Goal: Transaction & Acquisition: Purchase product/service

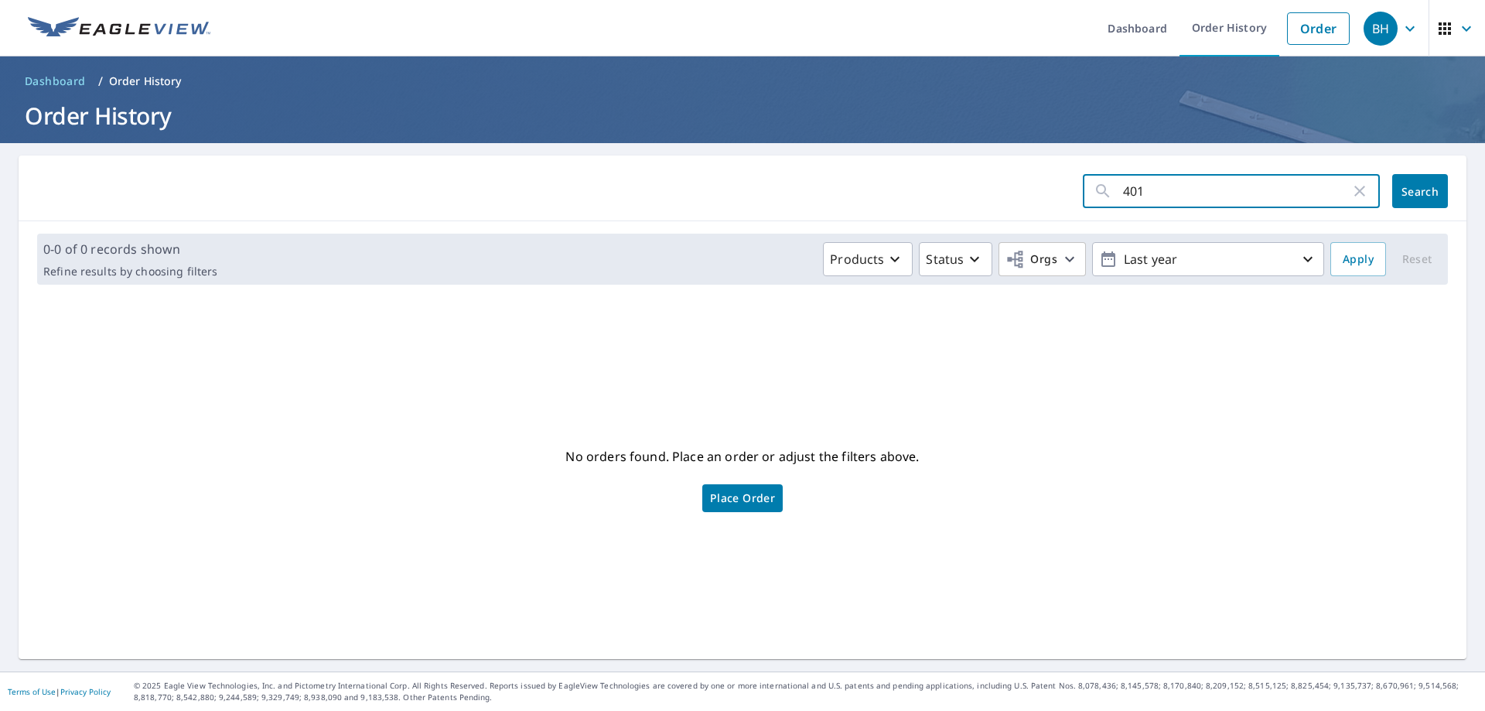
type input "4015"
click button "Search" at bounding box center [1421, 191] width 56 height 34
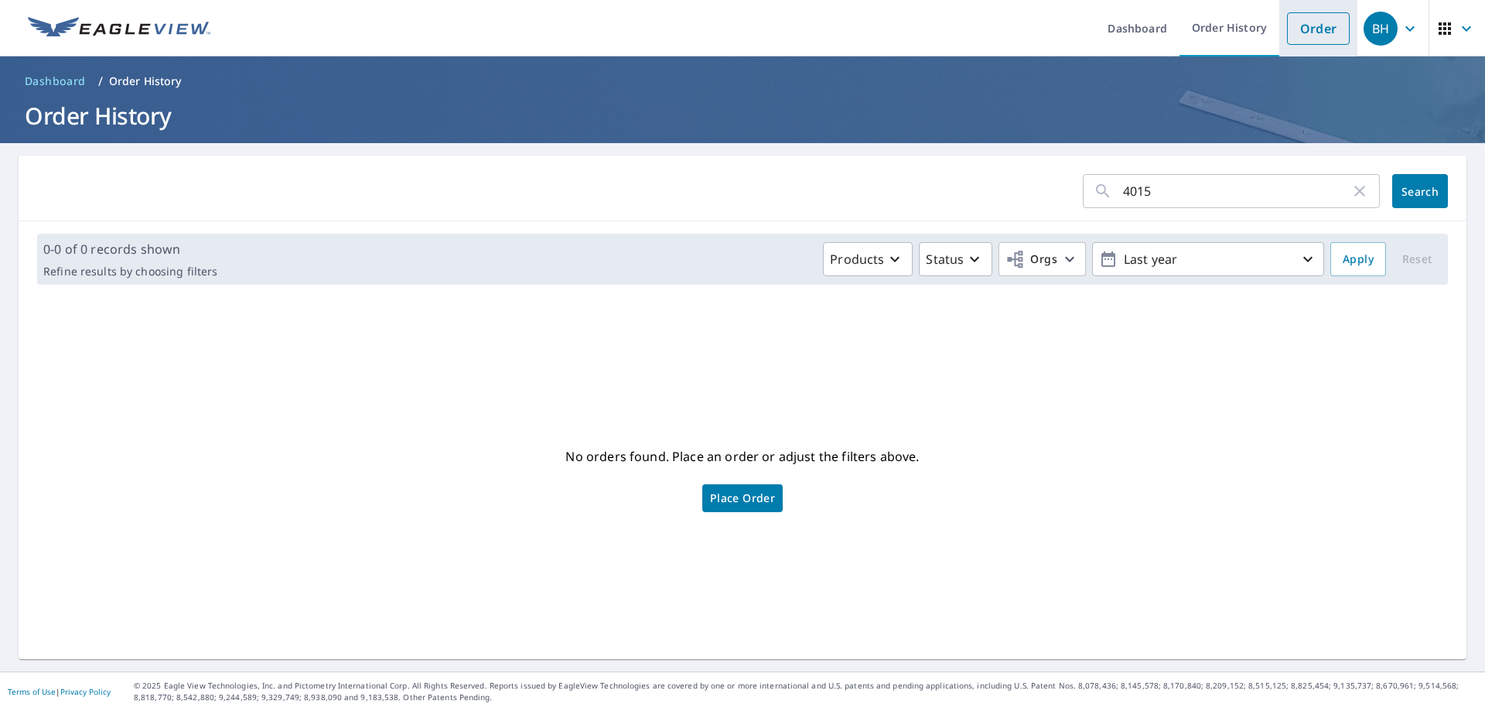
click at [1314, 32] on link "Order" at bounding box center [1318, 28] width 63 height 32
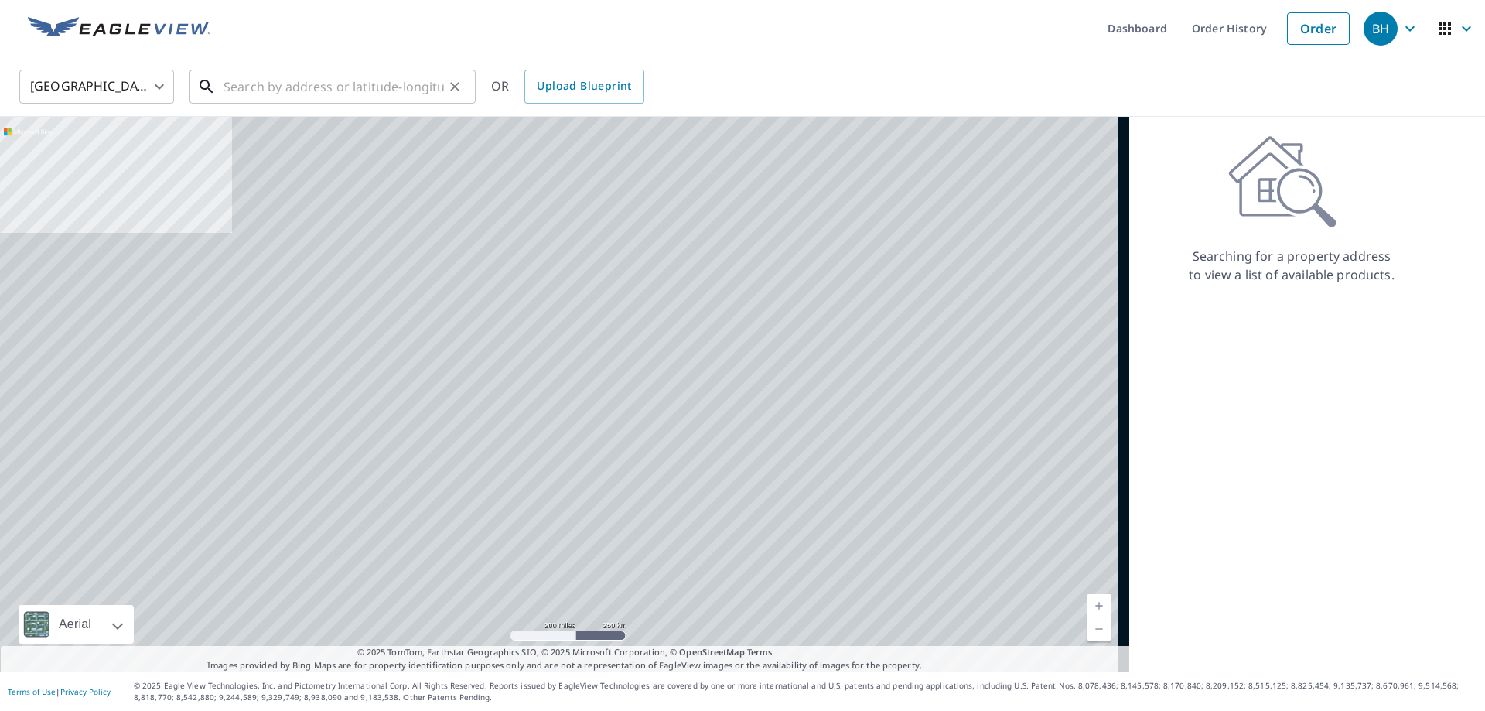
click at [287, 85] on input "text" at bounding box center [334, 86] width 220 height 43
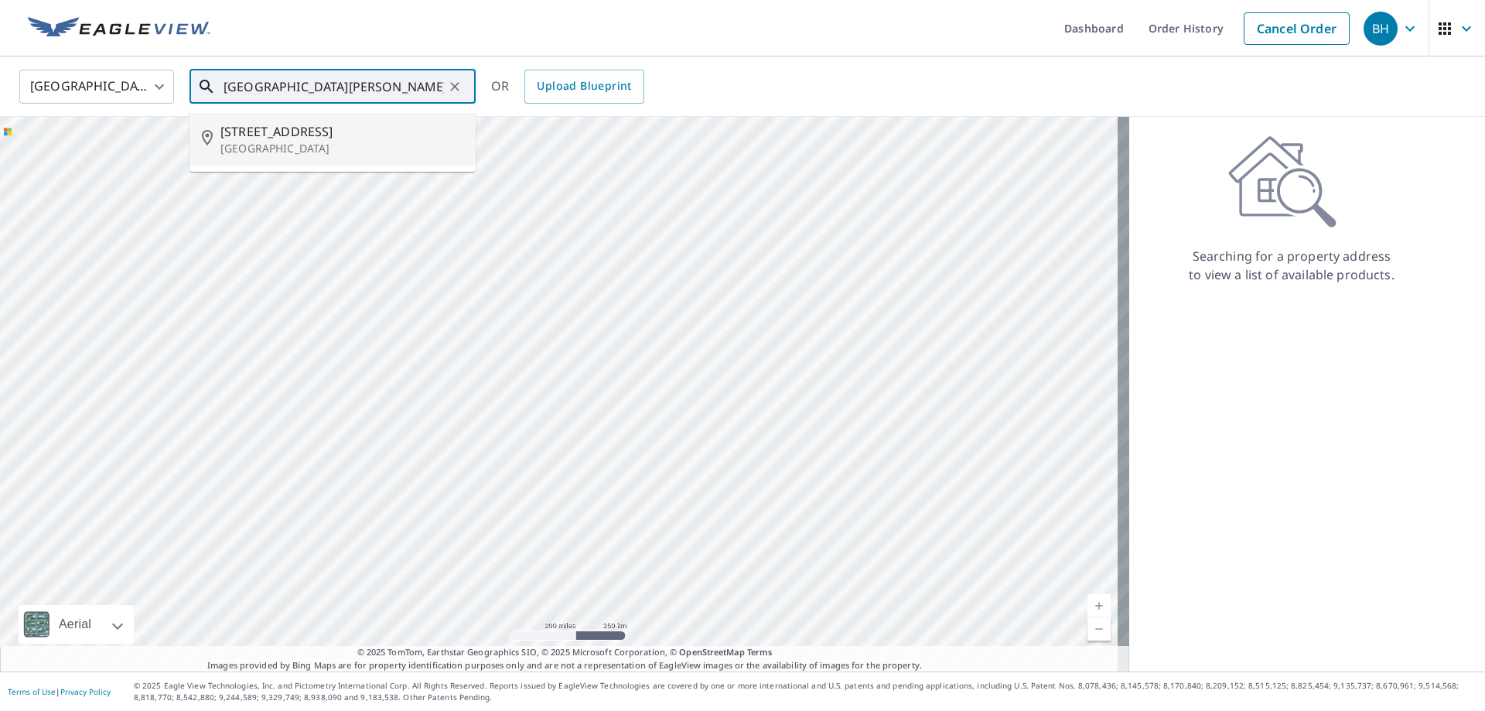
click at [298, 146] on p "[GEOGRAPHIC_DATA]" at bounding box center [341, 148] width 243 height 15
type input "[STREET_ADDRESS]"
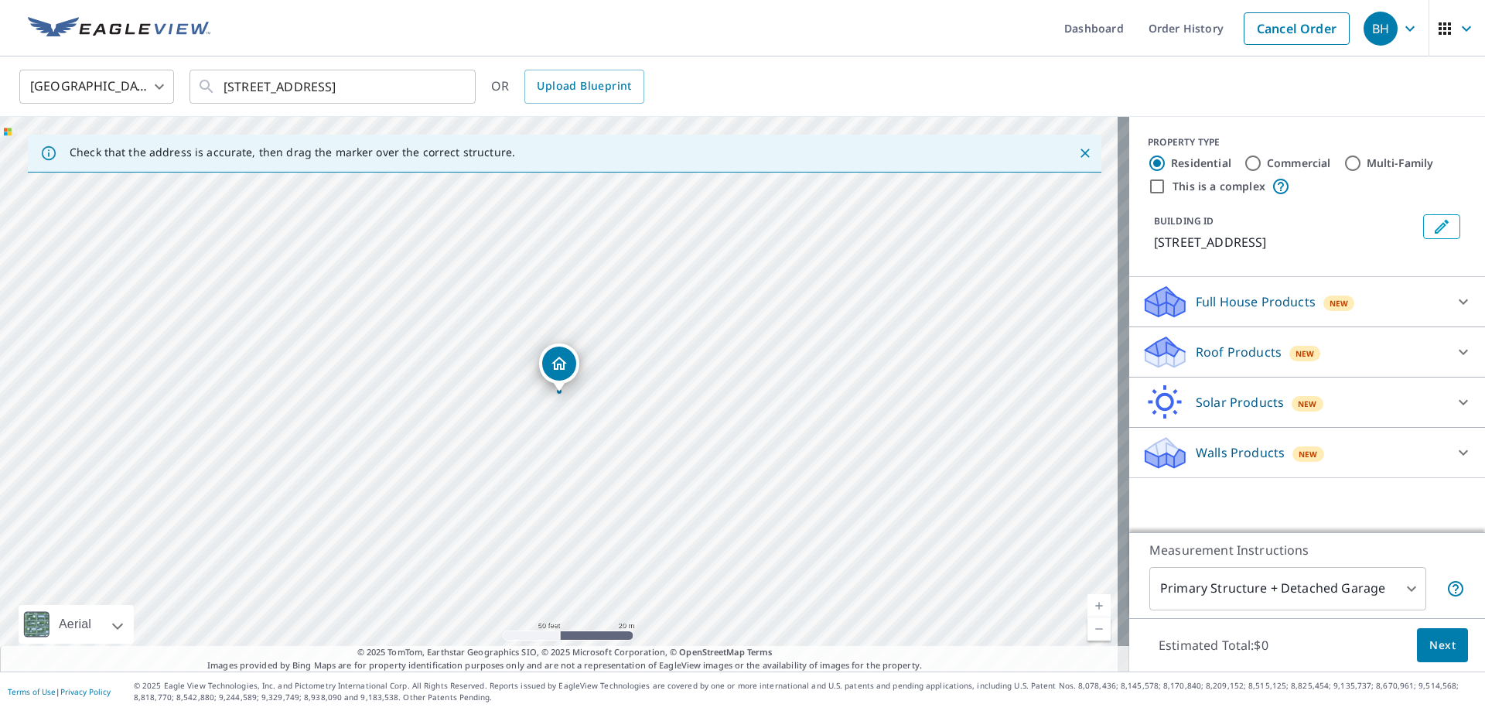
click at [1232, 353] on p "Roof Products" at bounding box center [1239, 352] width 86 height 19
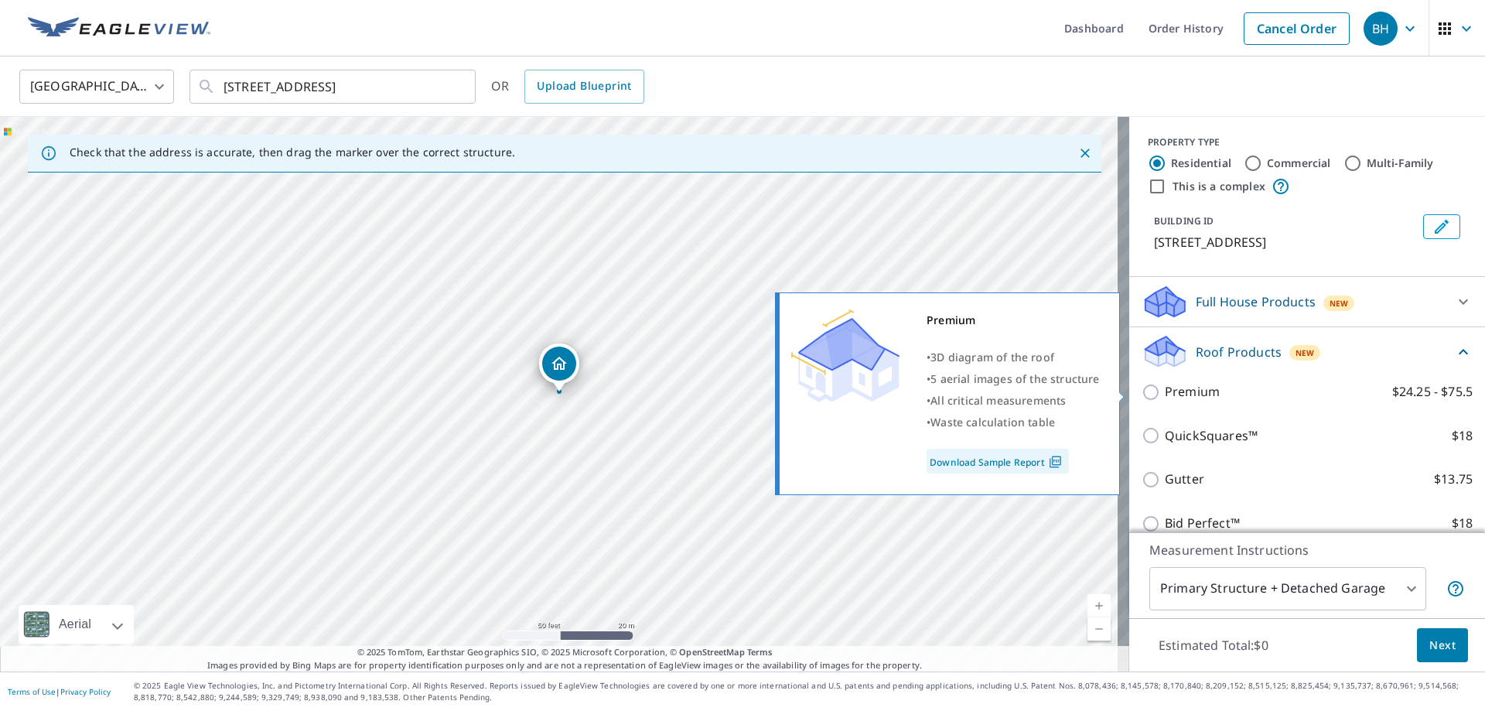
click at [1165, 391] on p "Premium" at bounding box center [1192, 391] width 55 height 19
click at [1164, 391] on input "Premium $24.25 - $75.5" at bounding box center [1153, 392] width 23 height 19
checkbox input "true"
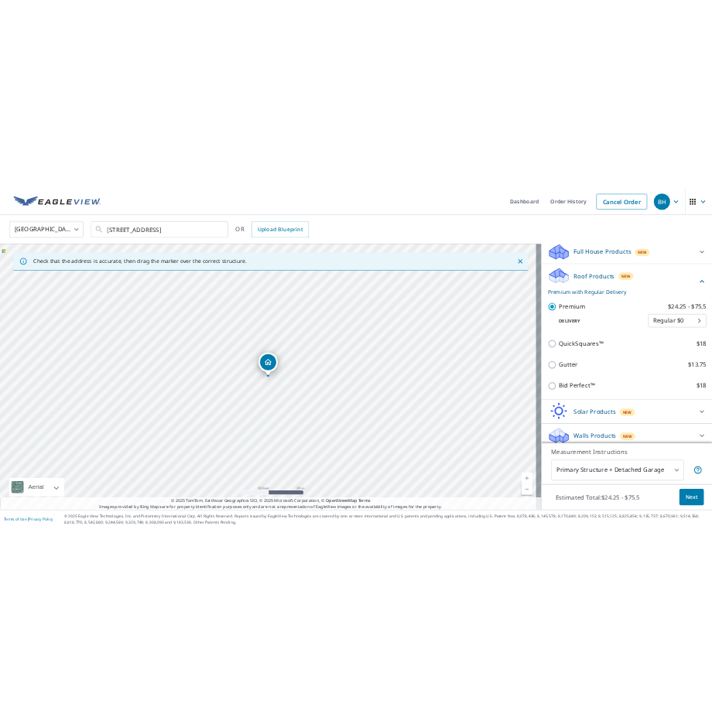
scroll to position [179, 0]
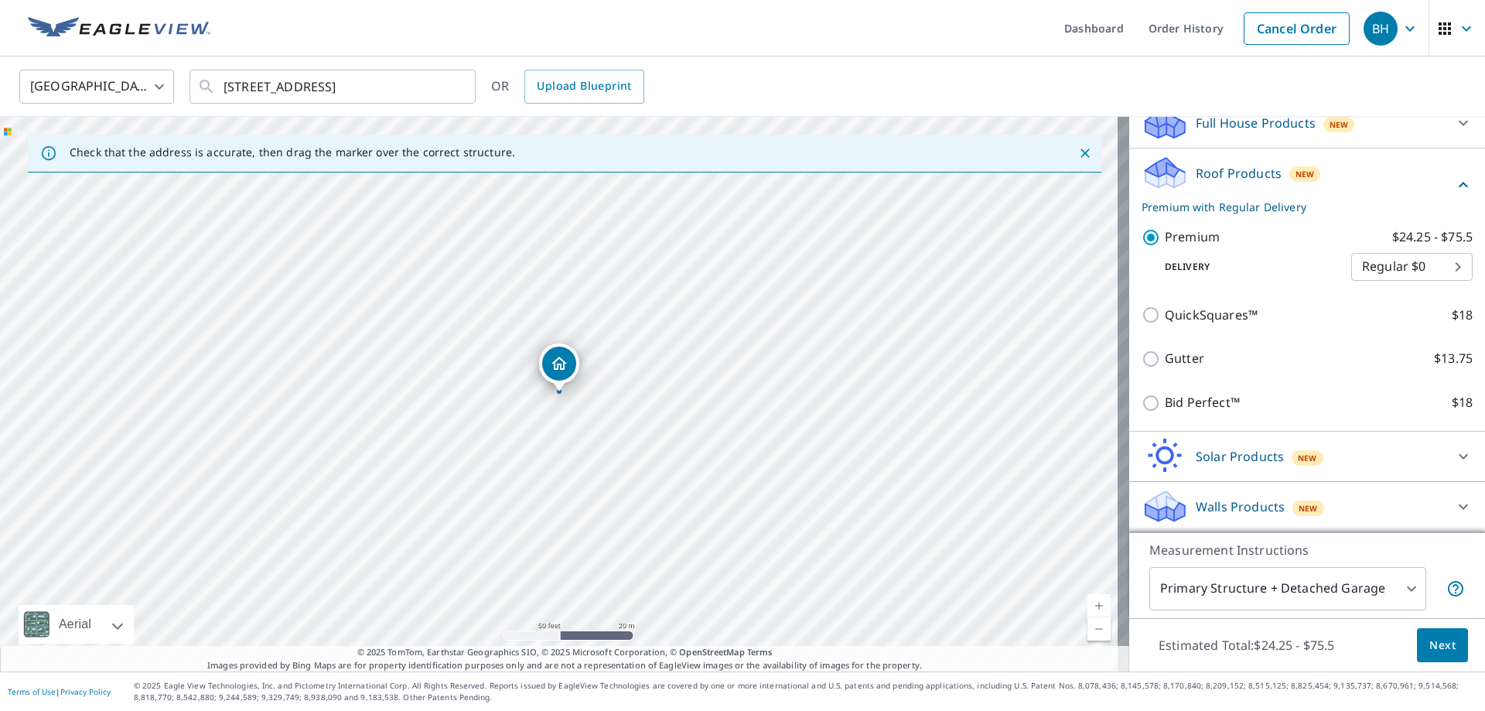
click at [1298, 587] on body "BH BH Dashboard Order History Cancel Order BH [GEOGRAPHIC_DATA] [GEOGRAPHIC_DAT…" at bounding box center [742, 355] width 1485 height 711
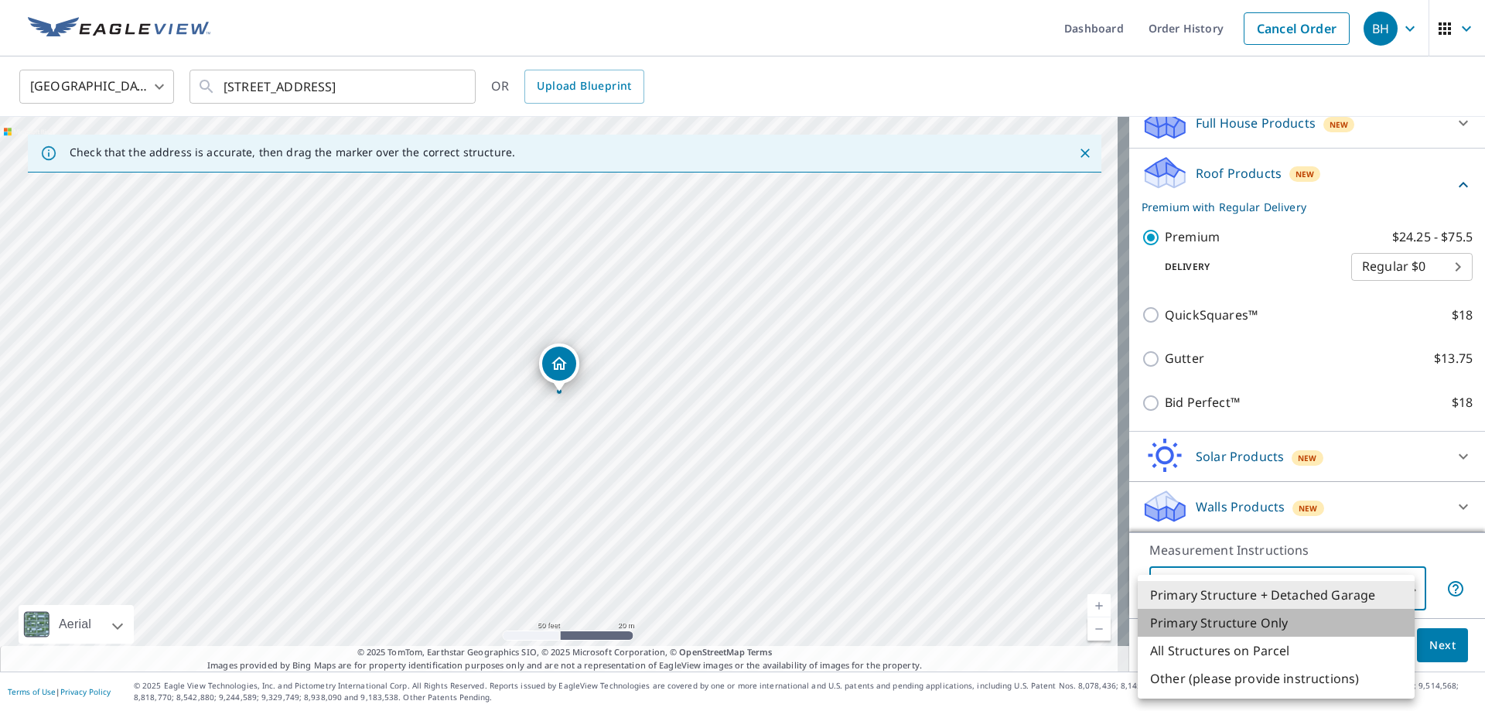
click at [1281, 620] on li "Primary Structure Only" at bounding box center [1276, 623] width 277 height 28
type input "2"
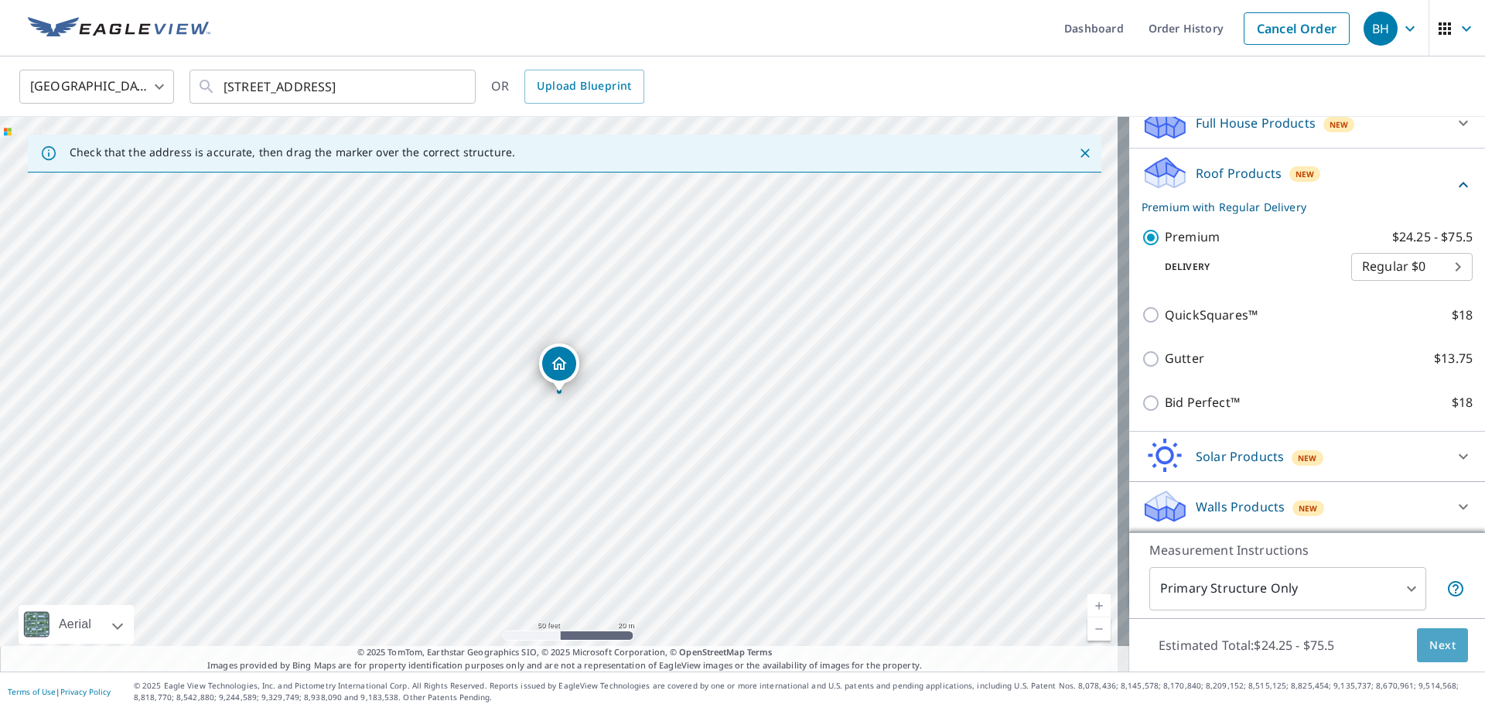
click at [1430, 647] on span "Next" at bounding box center [1443, 645] width 26 height 19
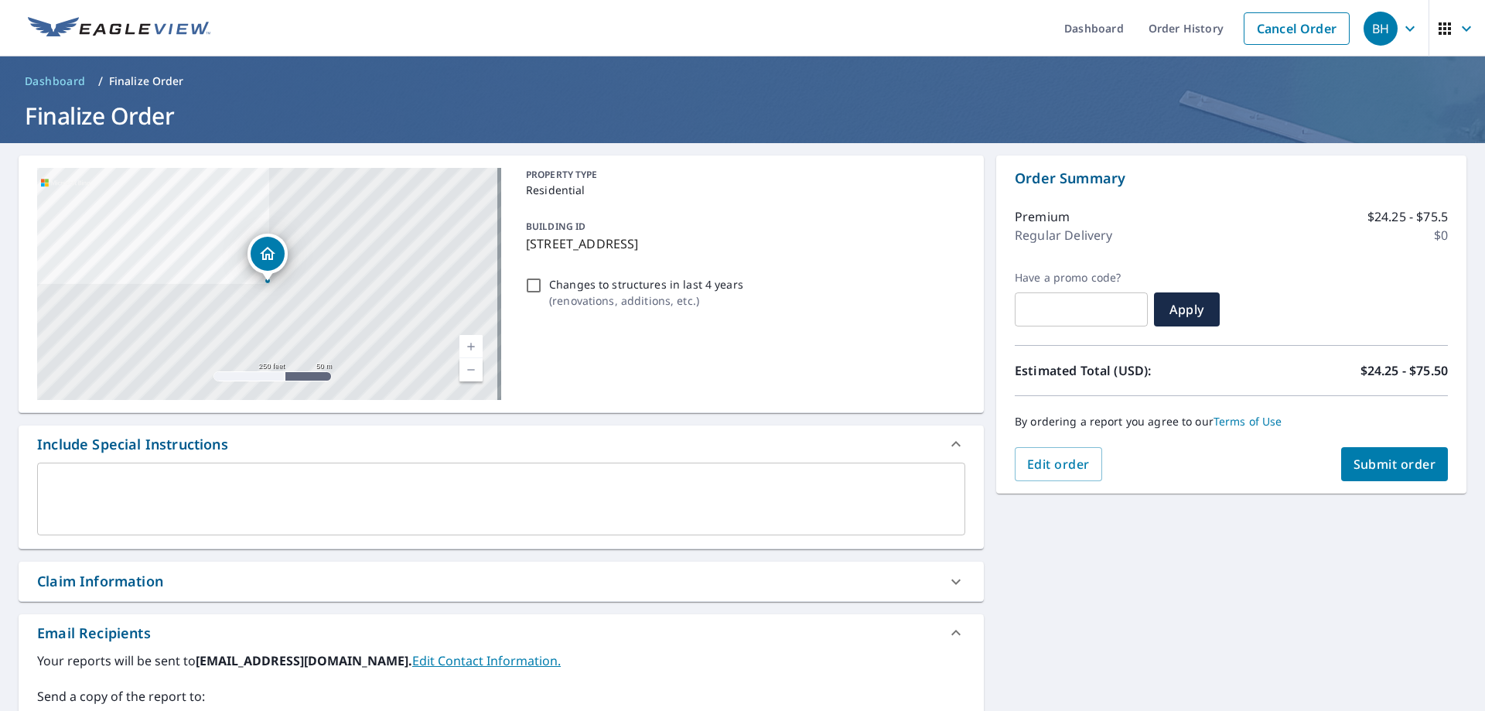
click at [1389, 467] on span "Submit order" at bounding box center [1395, 464] width 83 height 17
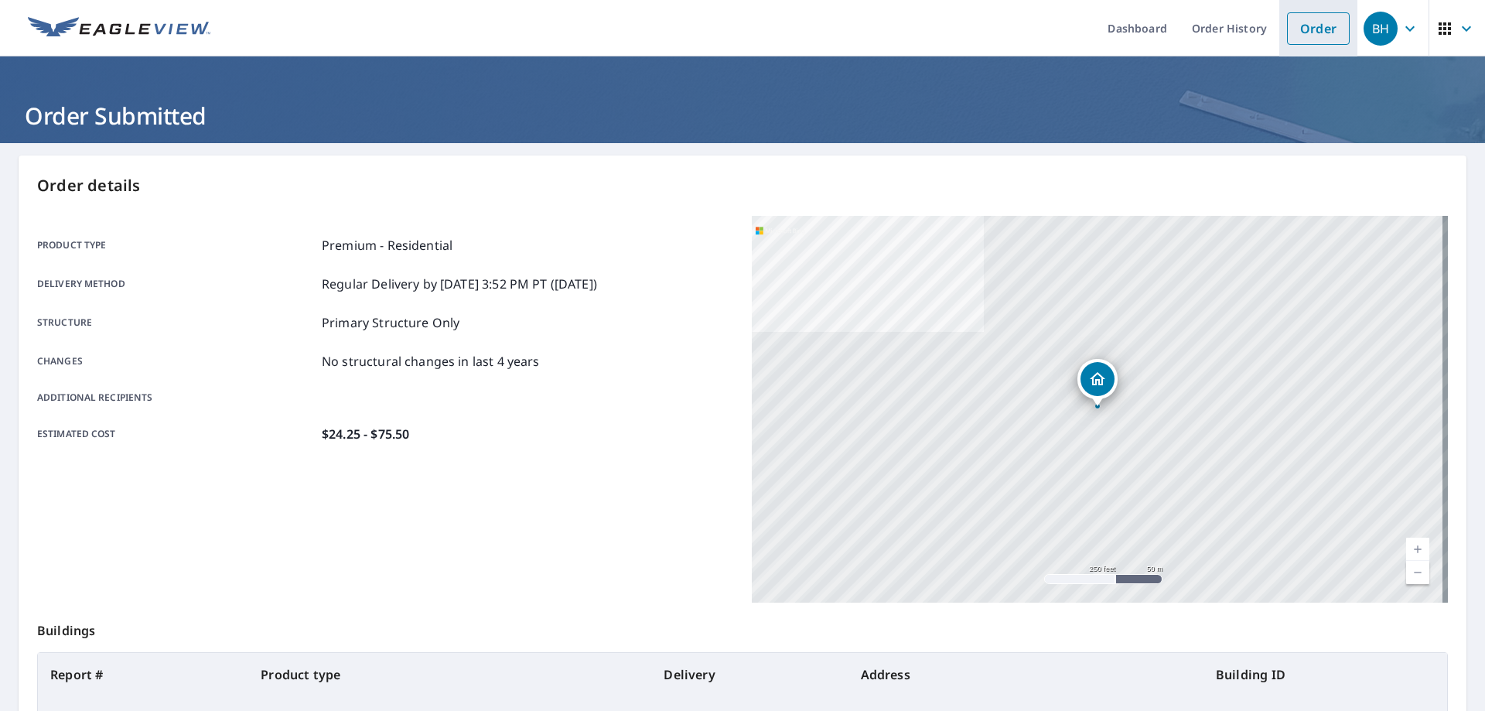
click at [1303, 21] on link "Order" at bounding box center [1318, 28] width 63 height 32
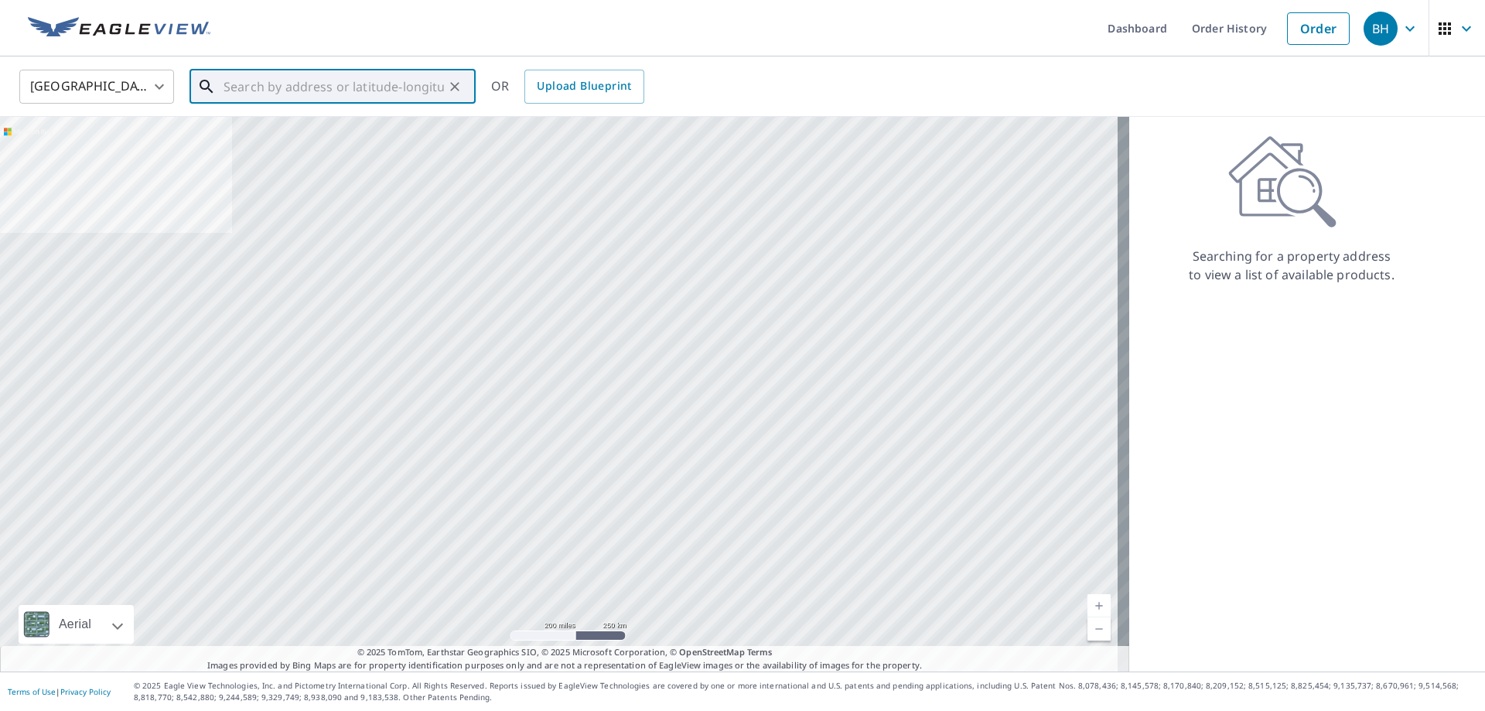
click at [317, 76] on input "text" at bounding box center [334, 86] width 220 height 43
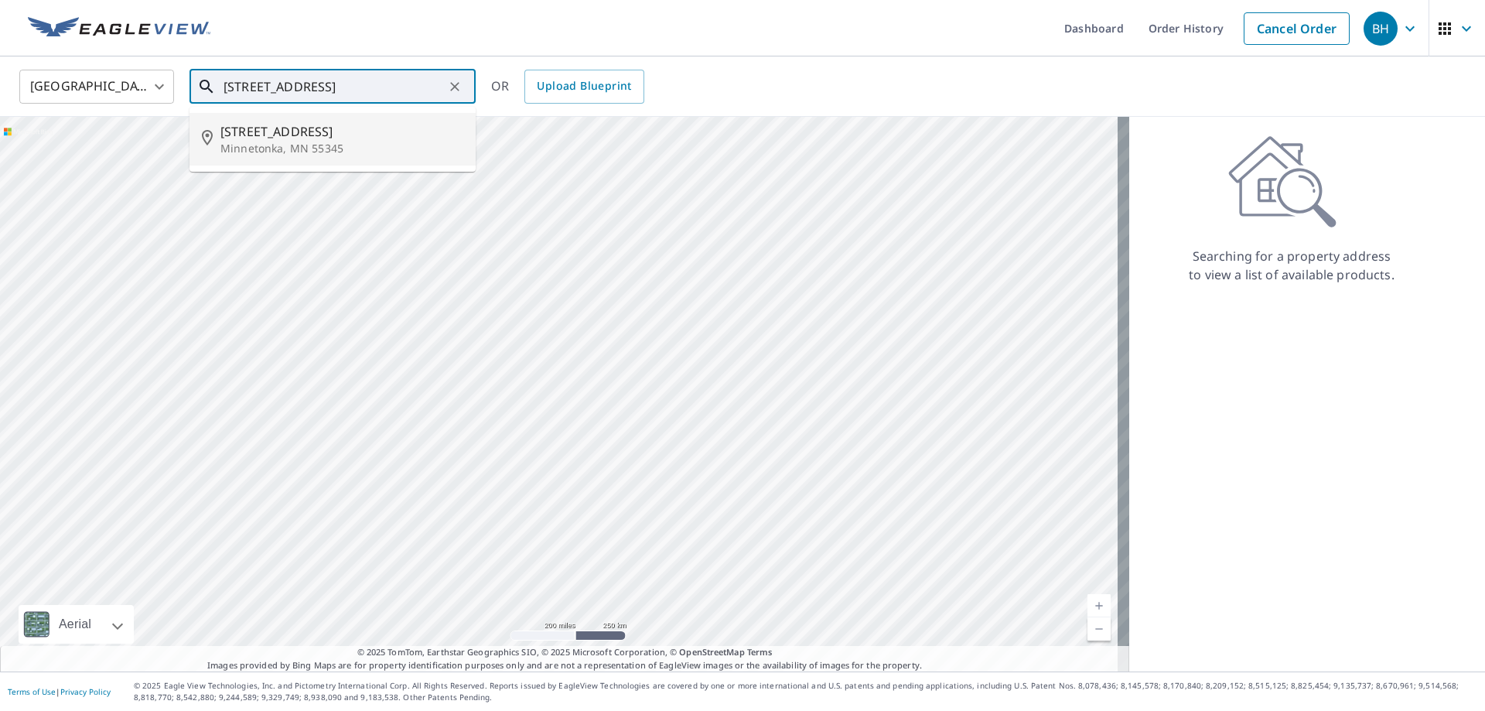
click at [308, 125] on span "[STREET_ADDRESS]" at bounding box center [341, 131] width 243 height 19
type input "[STREET_ADDRESS][PERSON_NAME]"
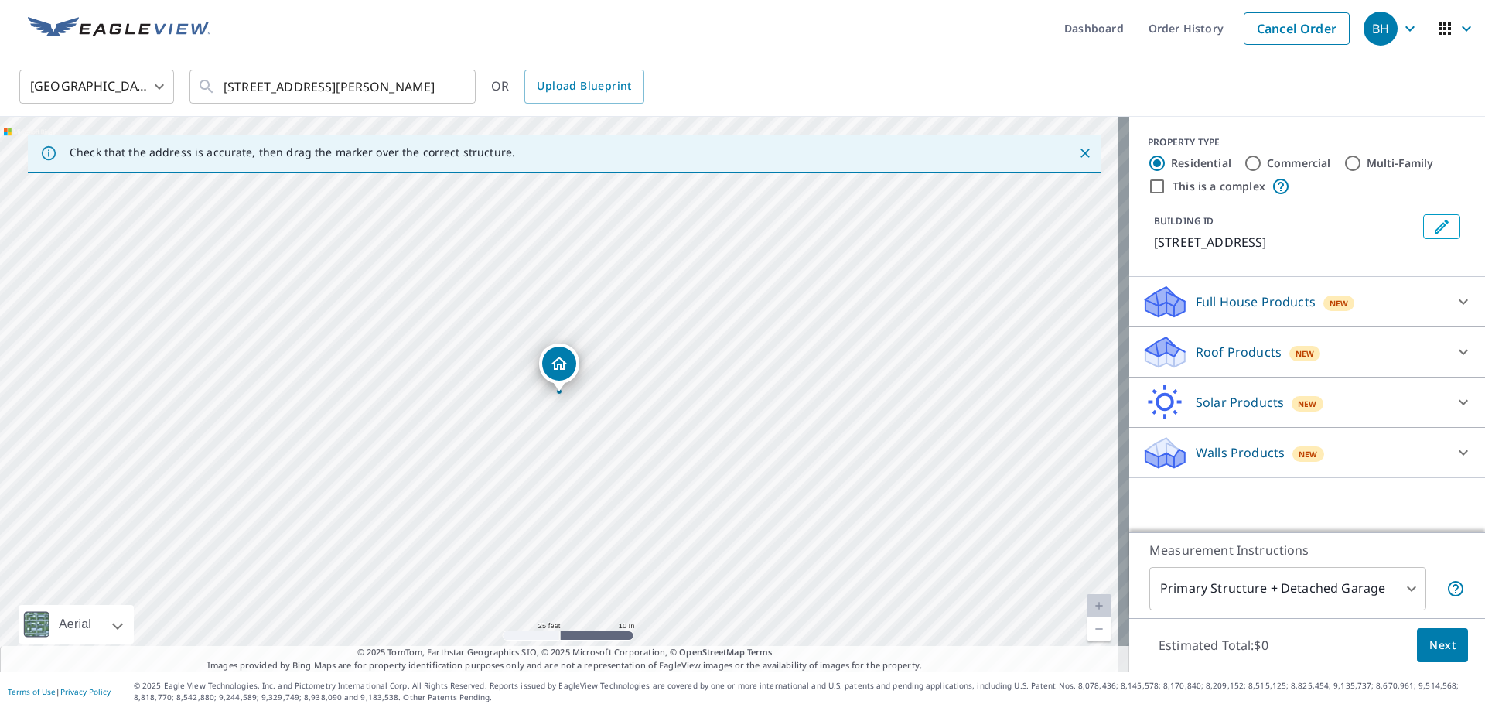
click at [1208, 347] on p "Roof Products" at bounding box center [1239, 352] width 86 height 19
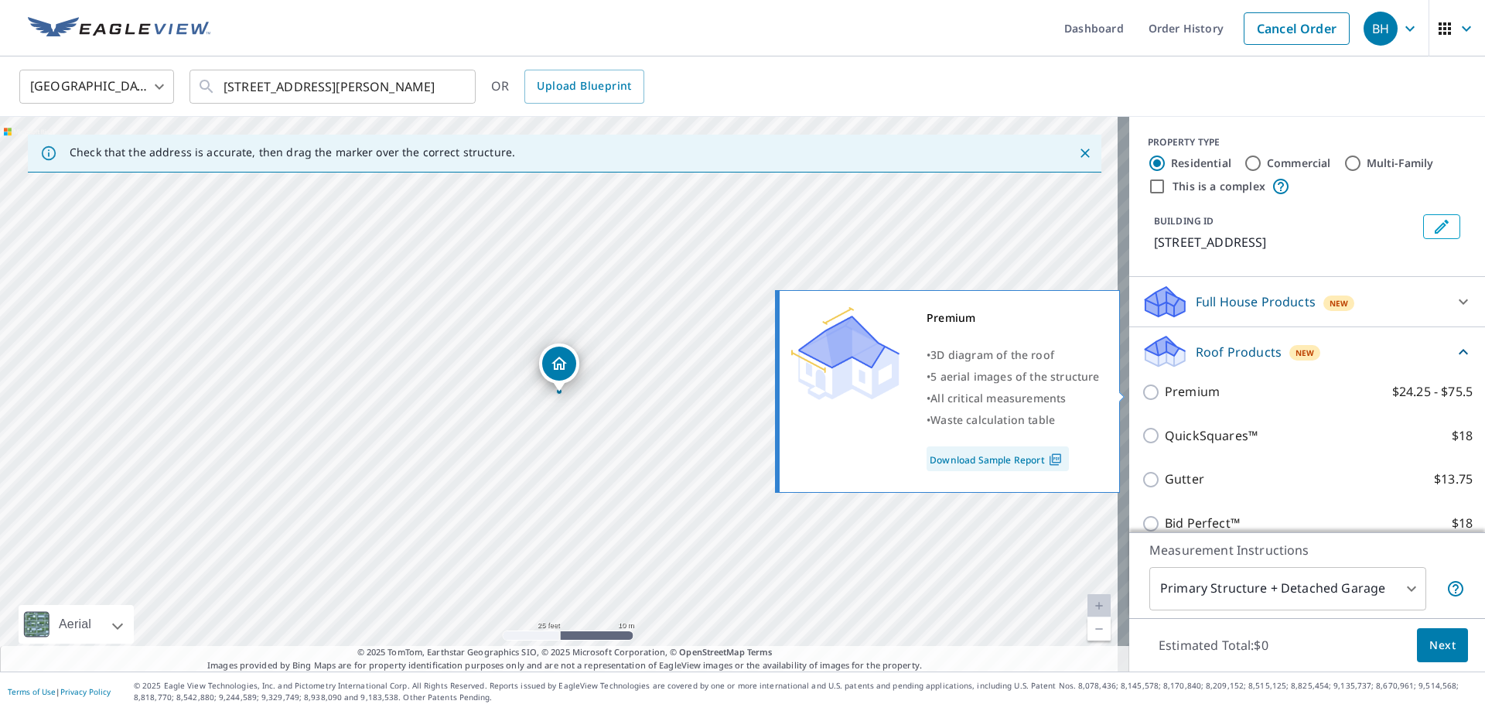
click at [1180, 395] on p "Premium" at bounding box center [1192, 391] width 55 height 19
click at [1165, 395] on input "Premium $24.25 - $75.5" at bounding box center [1153, 392] width 23 height 19
checkbox input "true"
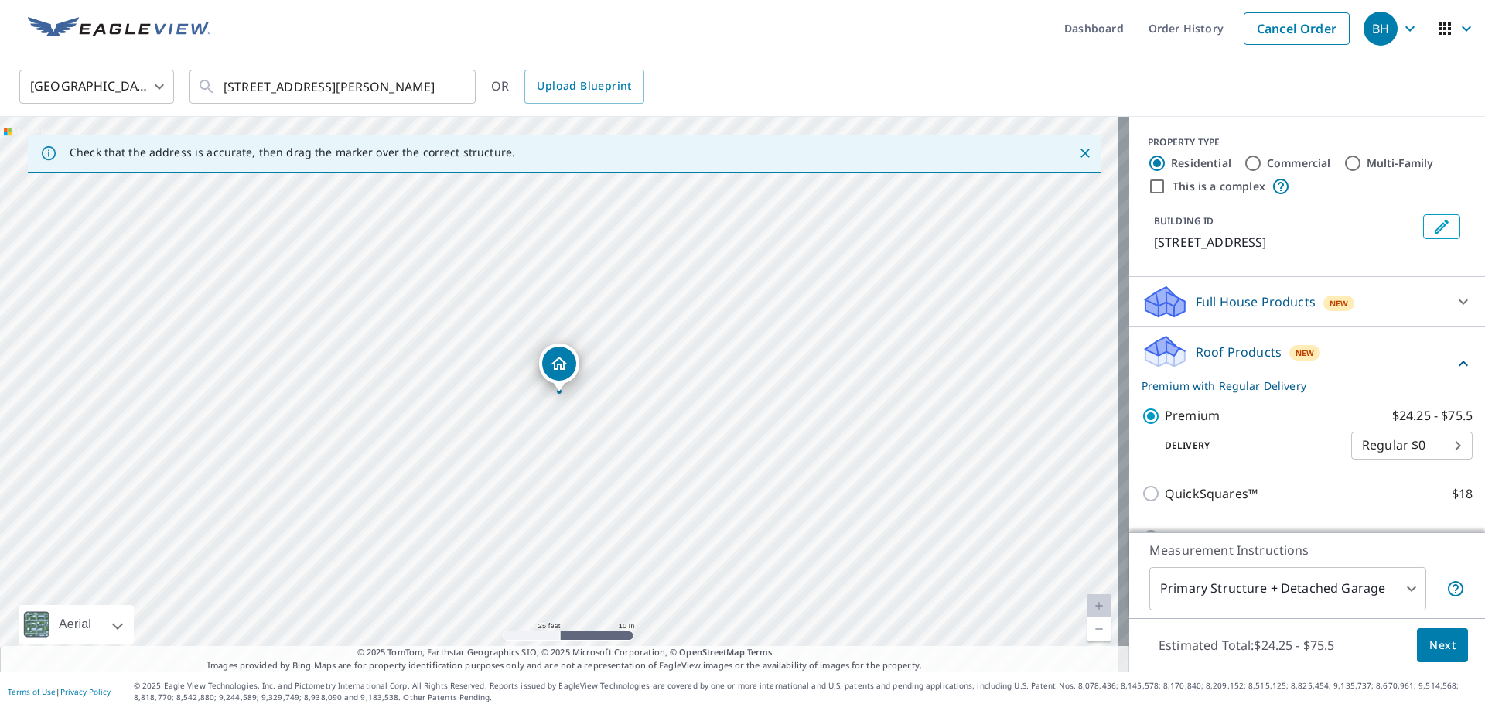
click at [1302, 586] on body "BH BH Dashboard Order History Cancel Order BH [GEOGRAPHIC_DATA] [GEOGRAPHIC_DAT…" at bounding box center [742, 355] width 1485 height 711
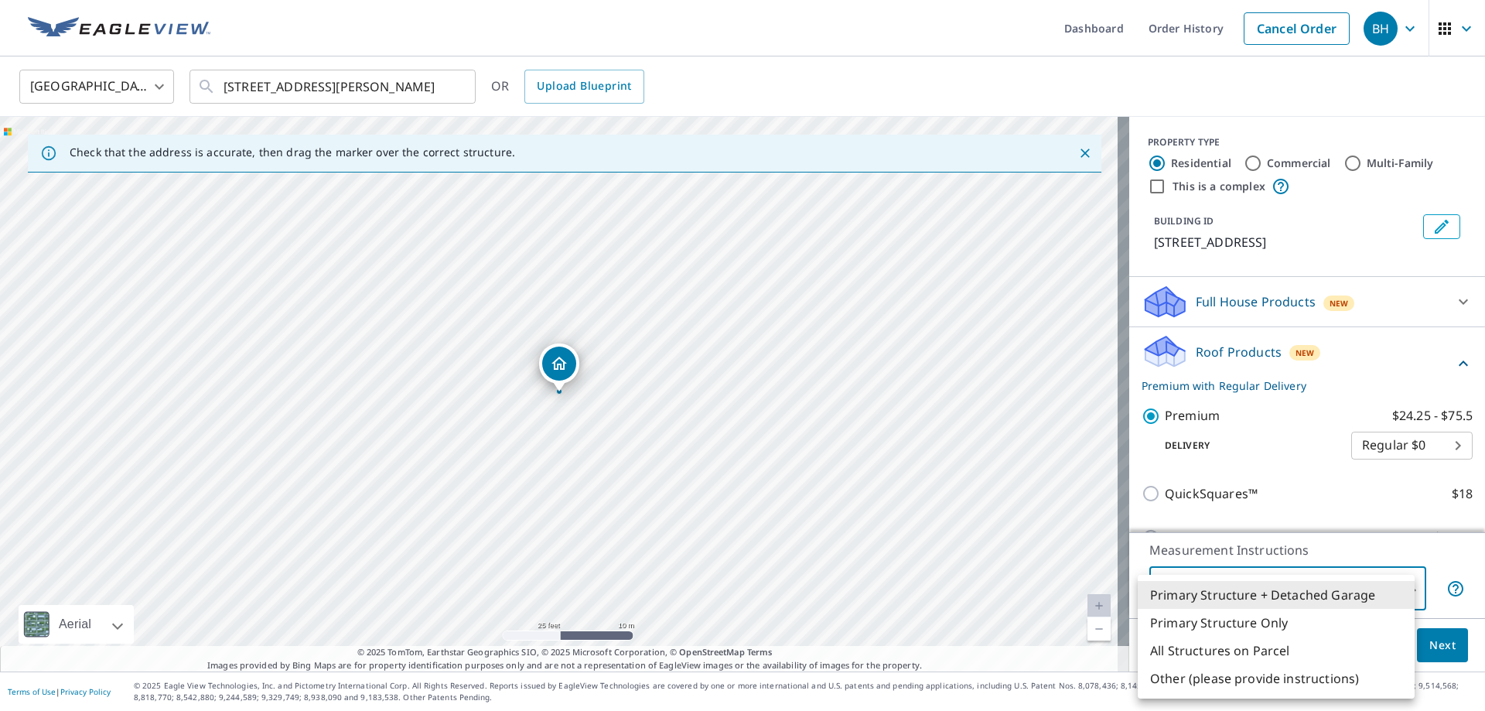
click at [1277, 617] on li "Primary Structure Only" at bounding box center [1276, 623] width 277 height 28
type input "2"
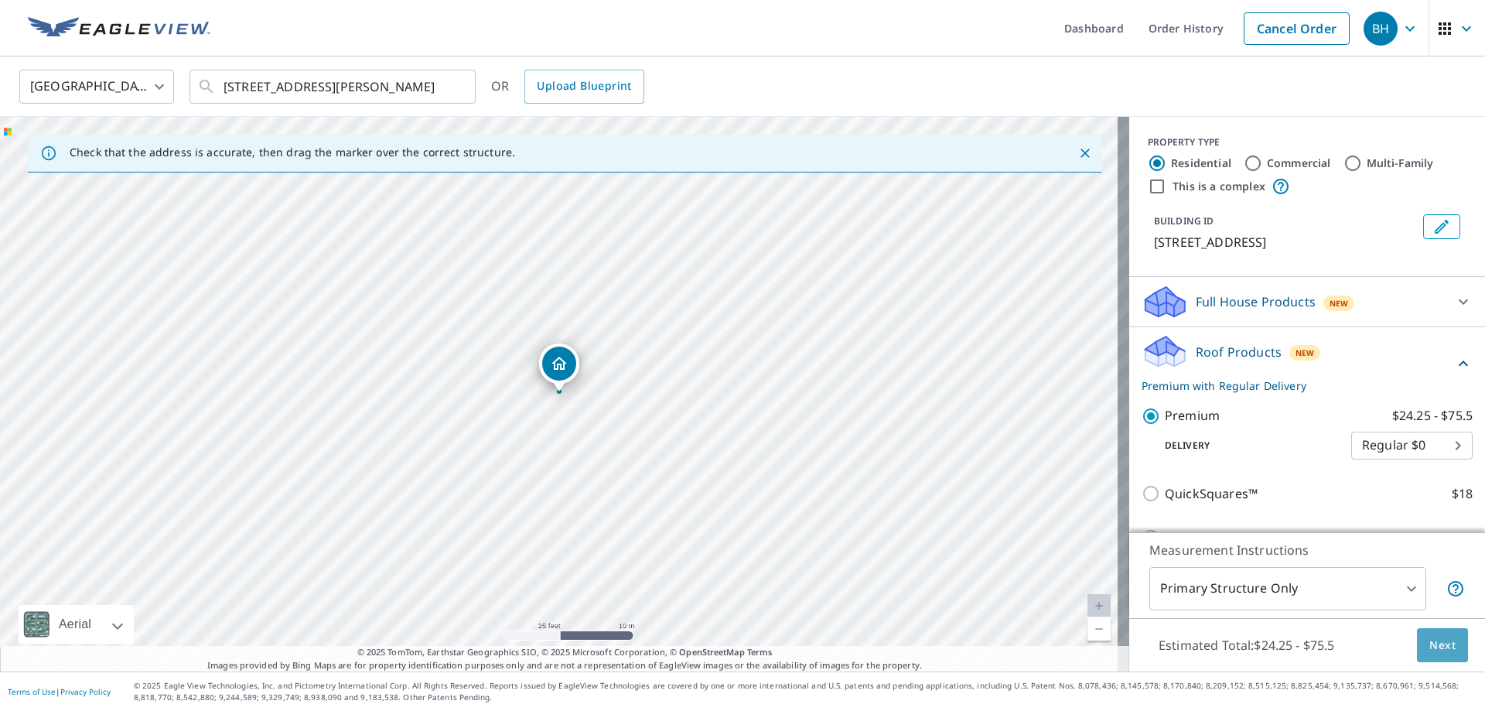
click at [1430, 647] on span "Next" at bounding box center [1443, 645] width 26 height 19
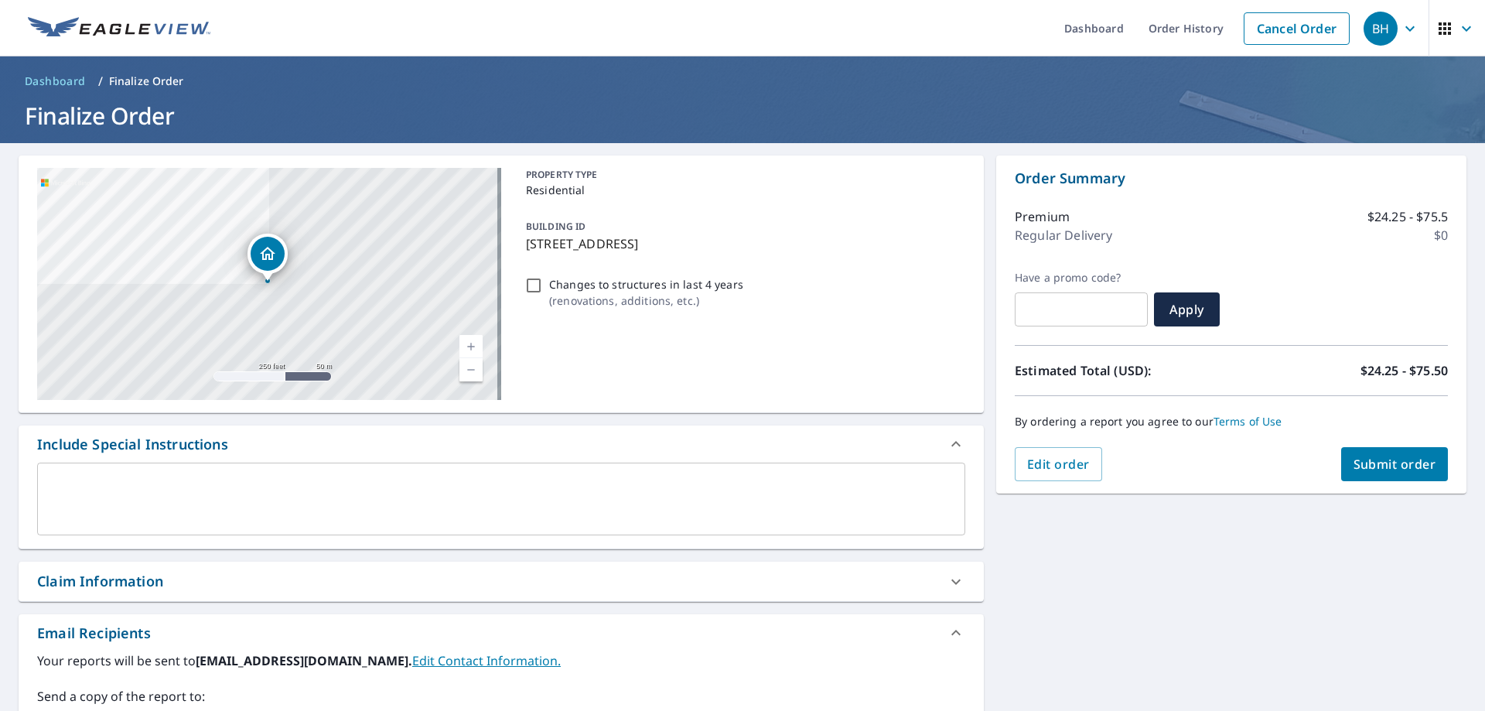
click at [1383, 461] on span "Submit order" at bounding box center [1395, 464] width 83 height 17
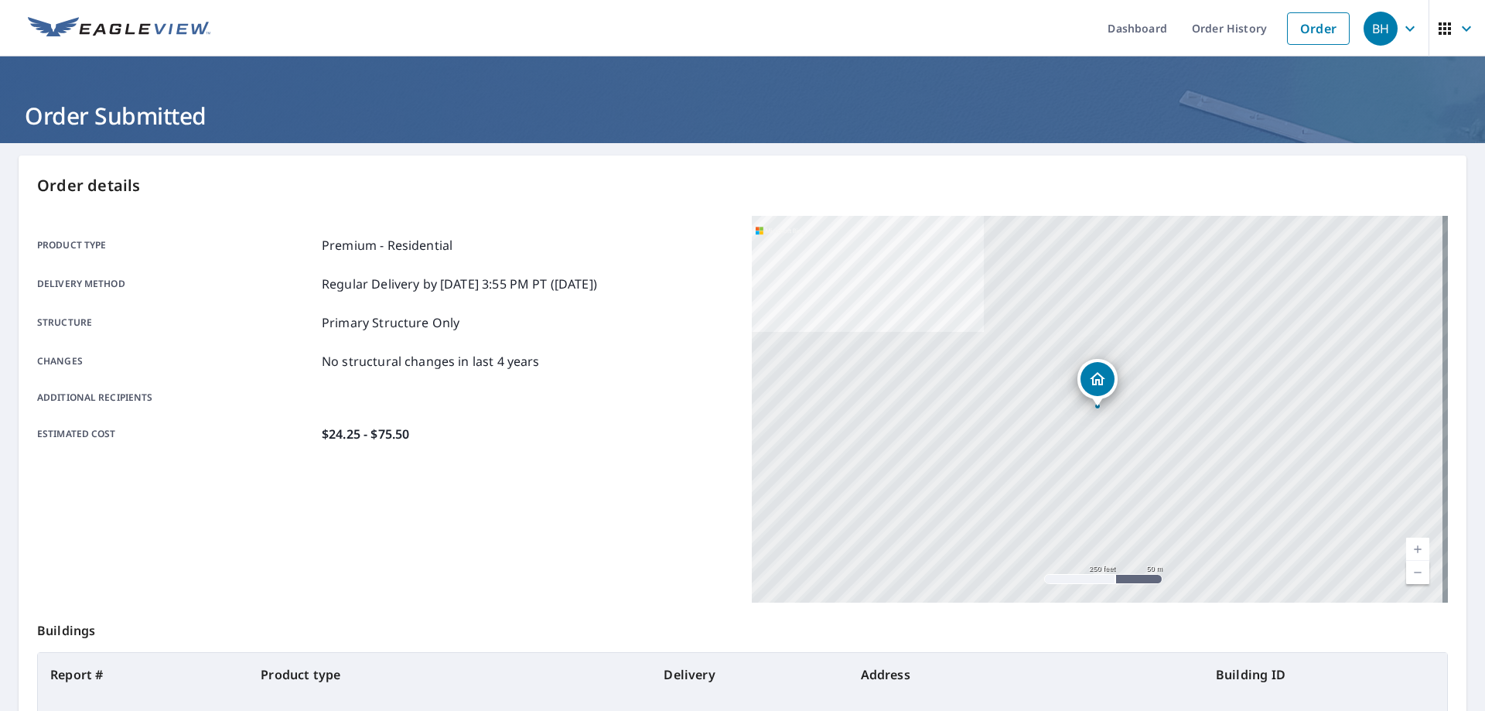
click at [159, 18] on img at bounding box center [119, 28] width 183 height 23
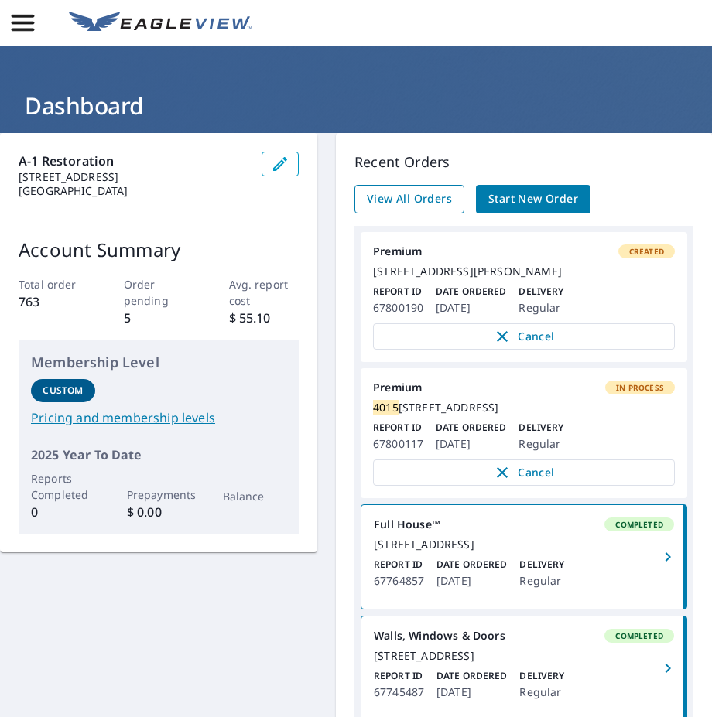
click at [386, 201] on span "View All Orders" at bounding box center [409, 199] width 85 height 19
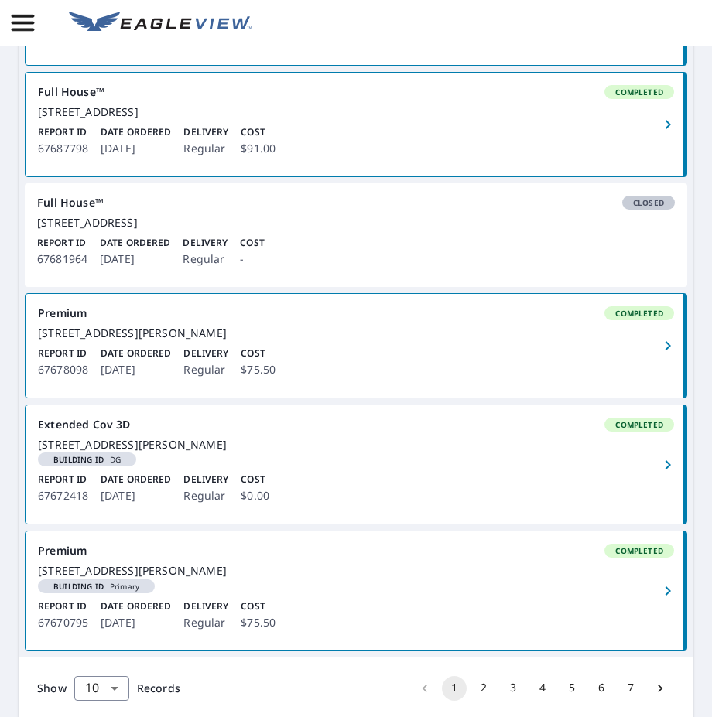
scroll to position [1149, 0]
